Goal: Task Accomplishment & Management: Manage account settings

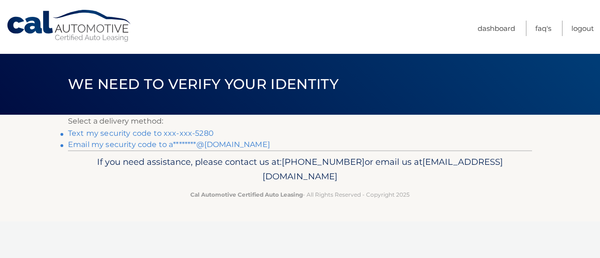
click at [181, 132] on link "Text my security code to xxx-xxx-5280" at bounding box center [141, 133] width 146 height 9
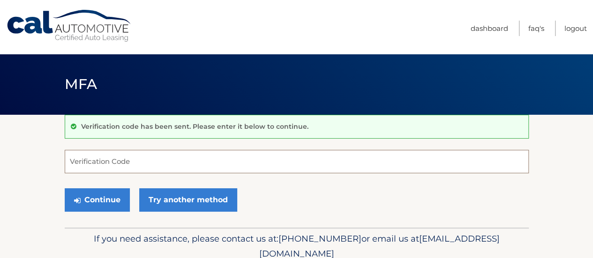
click at [129, 156] on input "Verification Code" at bounding box center [297, 161] width 464 height 23
click at [106, 161] on input "Verification Code" at bounding box center [297, 161] width 464 height 23
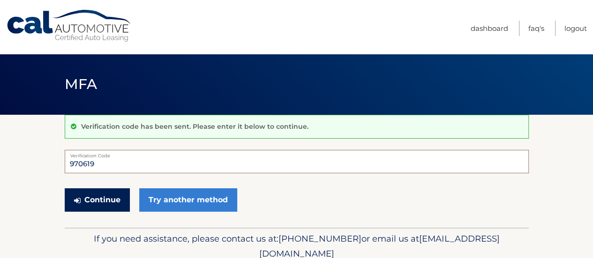
type input "970619"
click at [109, 201] on button "Continue" at bounding box center [97, 199] width 65 height 23
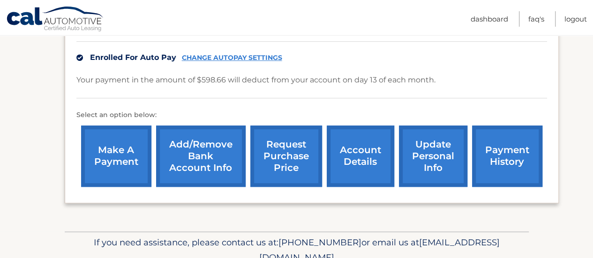
scroll to position [247, 0]
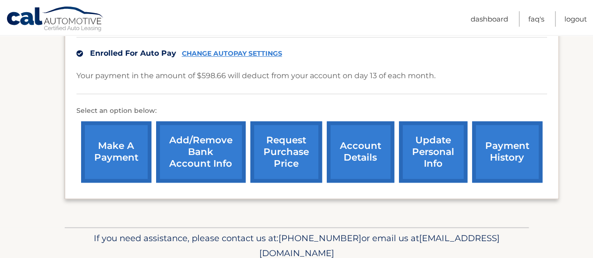
click at [357, 154] on link "account details" at bounding box center [360, 151] width 67 height 61
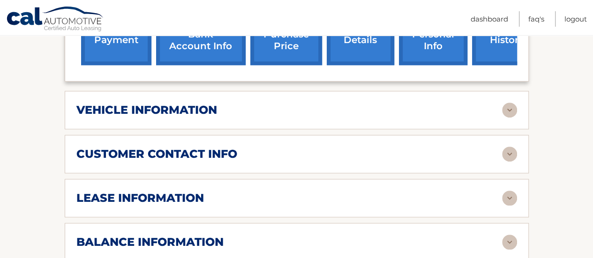
scroll to position [383, 0]
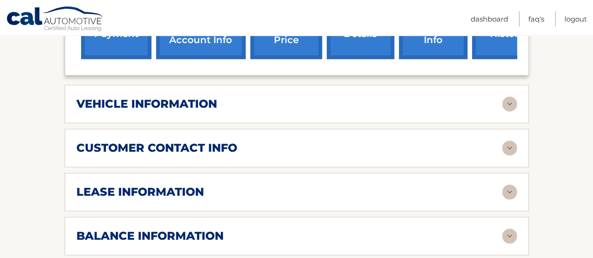
click at [514, 193] on img at bounding box center [509, 192] width 15 height 15
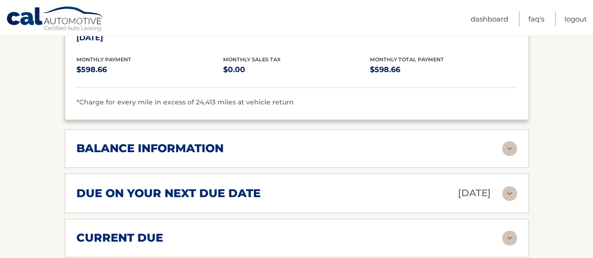
scroll to position [682, 0]
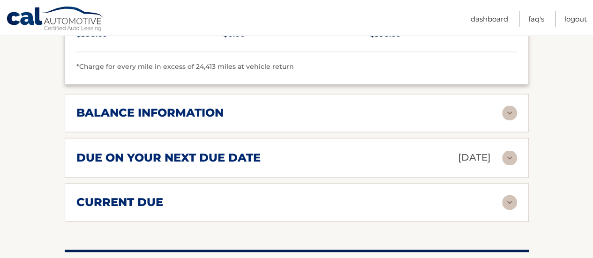
click at [513, 200] on img at bounding box center [509, 202] width 15 height 15
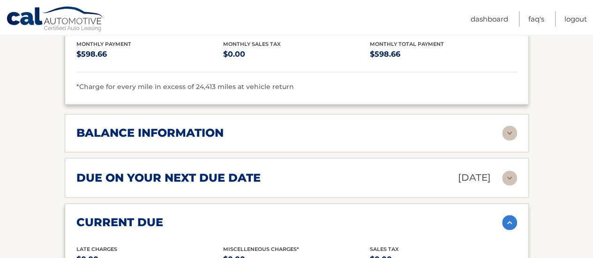
scroll to position [661, 0]
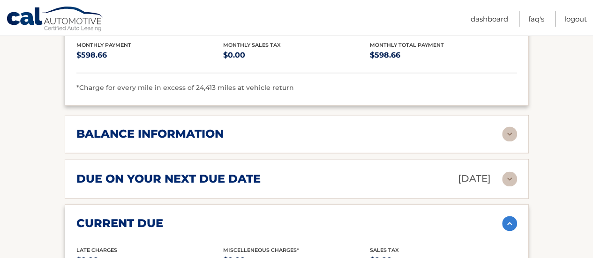
click at [510, 128] on img at bounding box center [509, 134] width 15 height 15
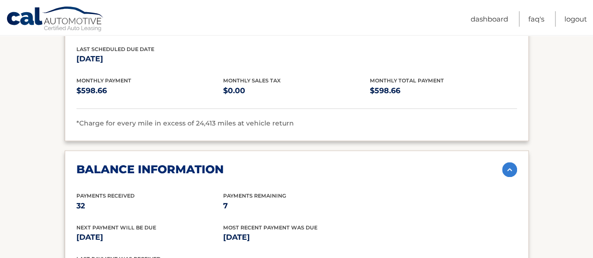
scroll to position [625, 0]
click at [572, 17] on link "Logout" at bounding box center [575, 18] width 22 height 15
